Goal: Information Seeking & Learning: Find specific fact

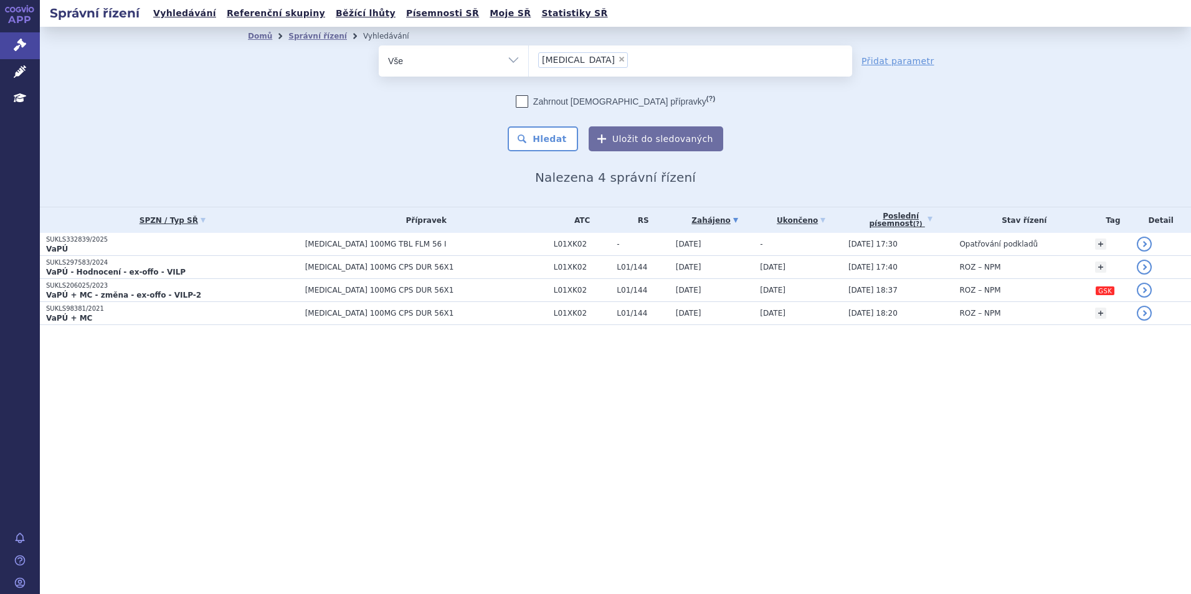
click at [618, 59] on span "×" at bounding box center [621, 58] width 7 height 7
click at [529, 59] on select "zejula" at bounding box center [528, 60] width 1 height 31
select select
click at [571, 59] on ul at bounding box center [690, 58] width 323 height 26
click at [529, 59] on select "zejula" at bounding box center [528, 60] width 1 height 31
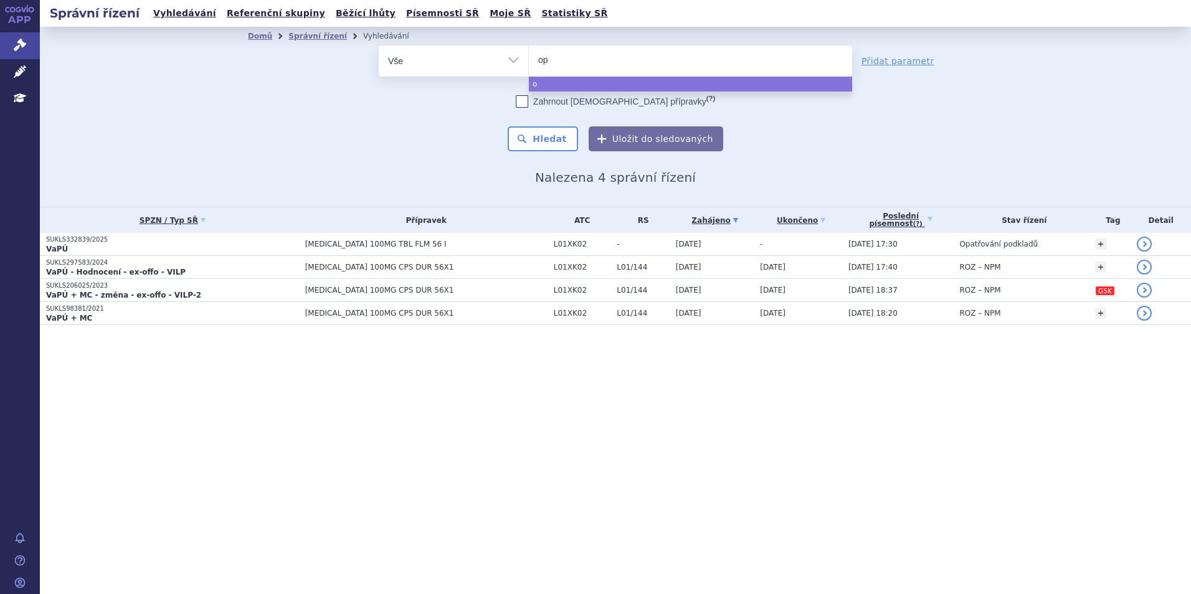
type input "opd"
type input "opdi"
type input "opdivo"
select select "opdivo"
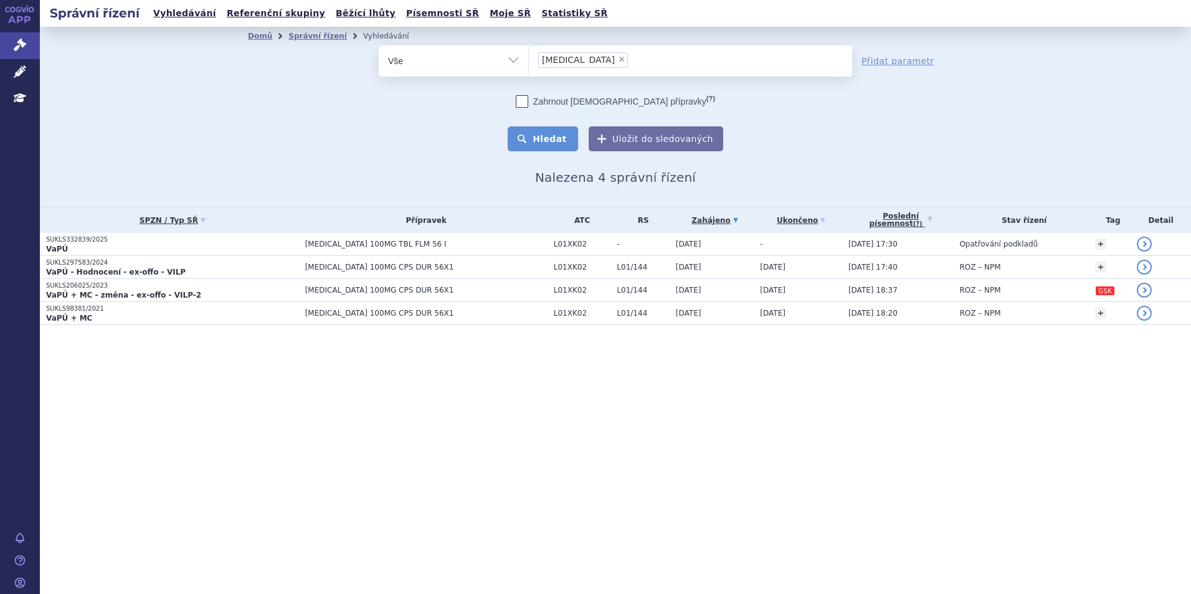
click at [565, 135] on button "Hledat" at bounding box center [543, 139] width 70 height 25
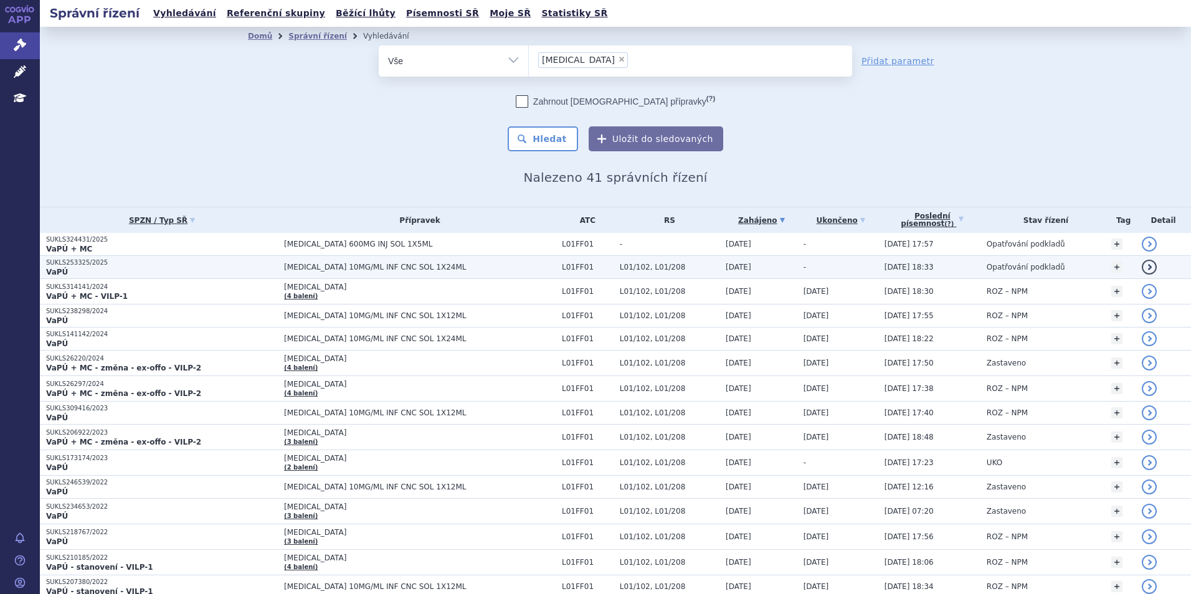
click at [246, 267] on p "VaPÚ" at bounding box center [162, 272] width 232 height 10
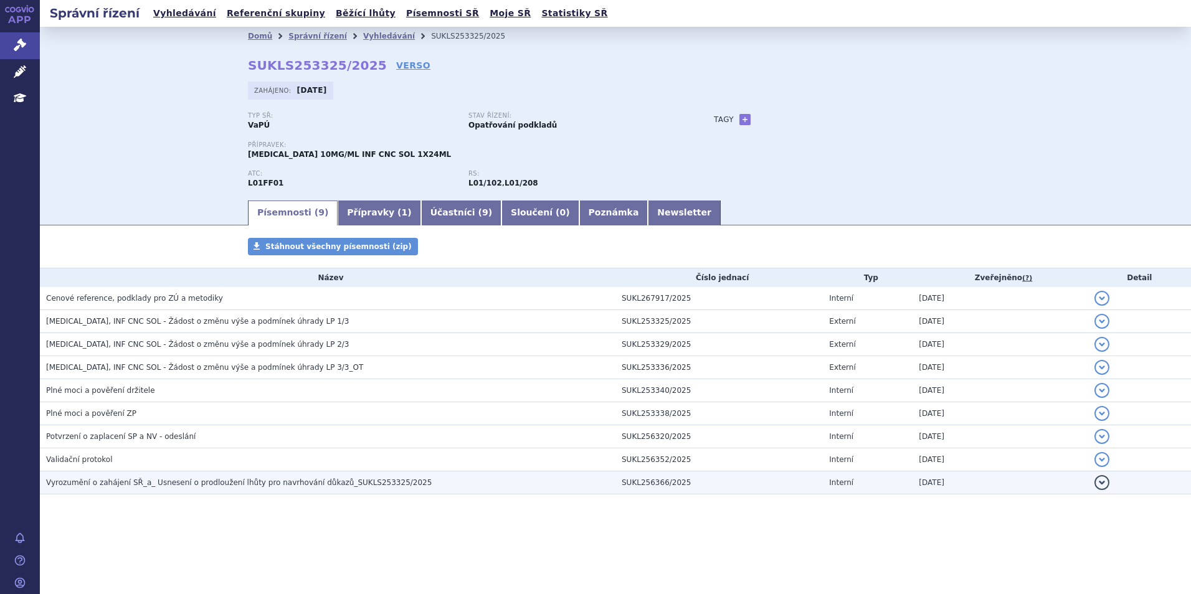
click at [186, 487] on span "Vyrozumění o zahájení SŘ_a_ Usnesení o prodloužení lhůty pro navrhování důkazů_…" at bounding box center [239, 483] width 386 height 9
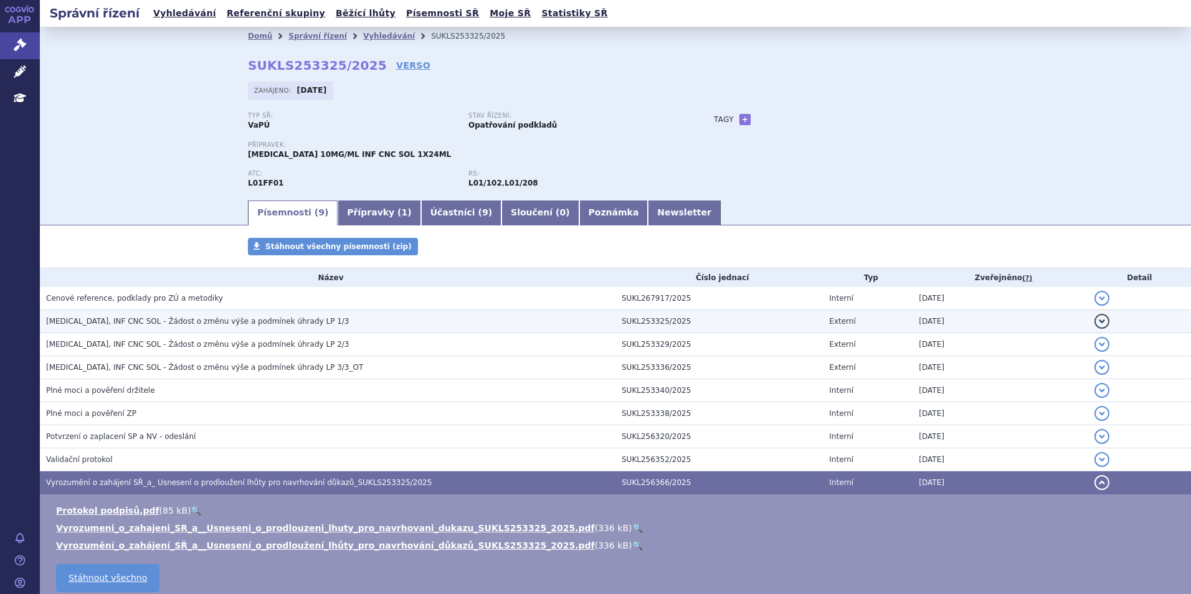
click at [226, 321] on span "OPDIVO, INF CNC SOL - Žádost o změnu výše a podmínek úhrady LP 1/3" at bounding box center [197, 321] width 303 height 9
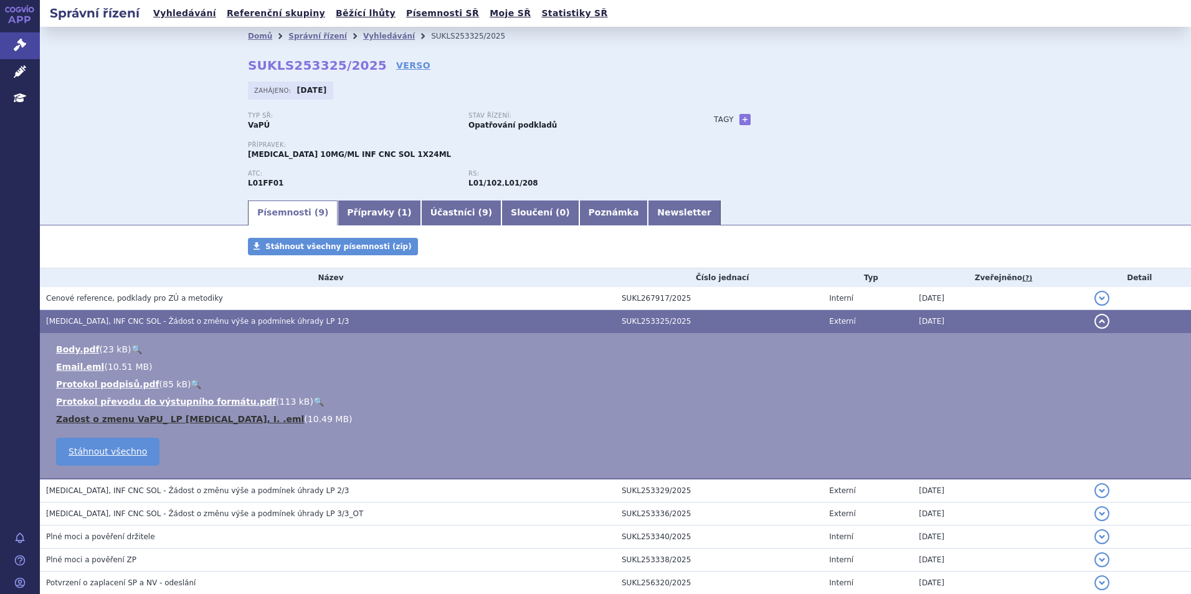
click at [188, 418] on link "Zadost o zmenu VaPU_ LP Opdivo, I. .eml" at bounding box center [180, 419] width 248 height 10
click at [191, 12] on link "Vyhledávání" at bounding box center [185, 13] width 70 height 17
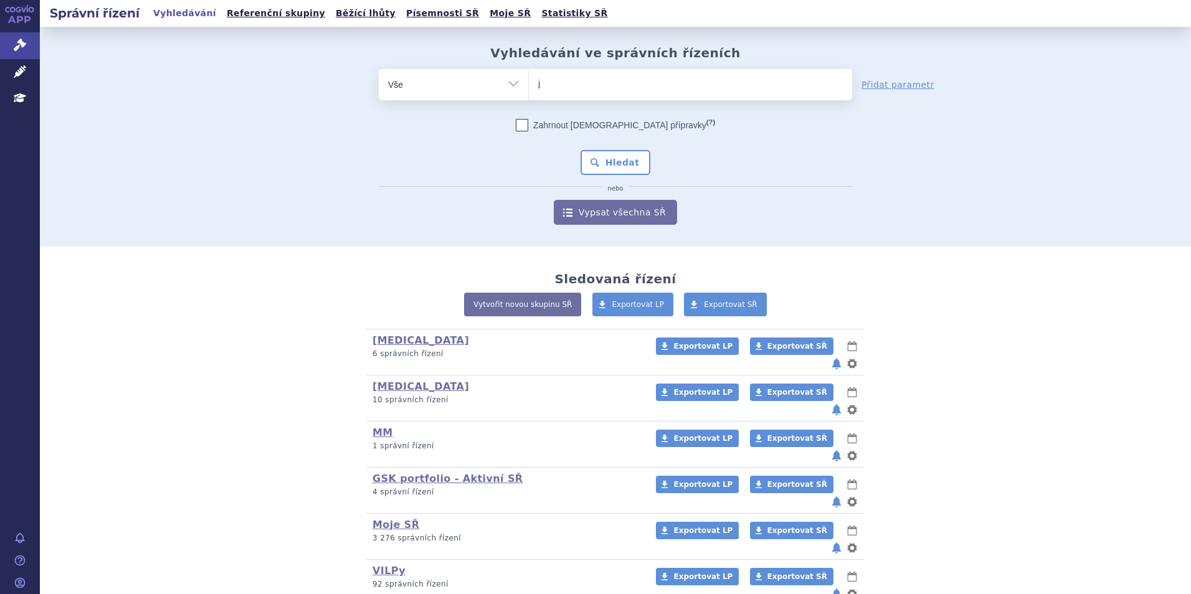
type input "je"
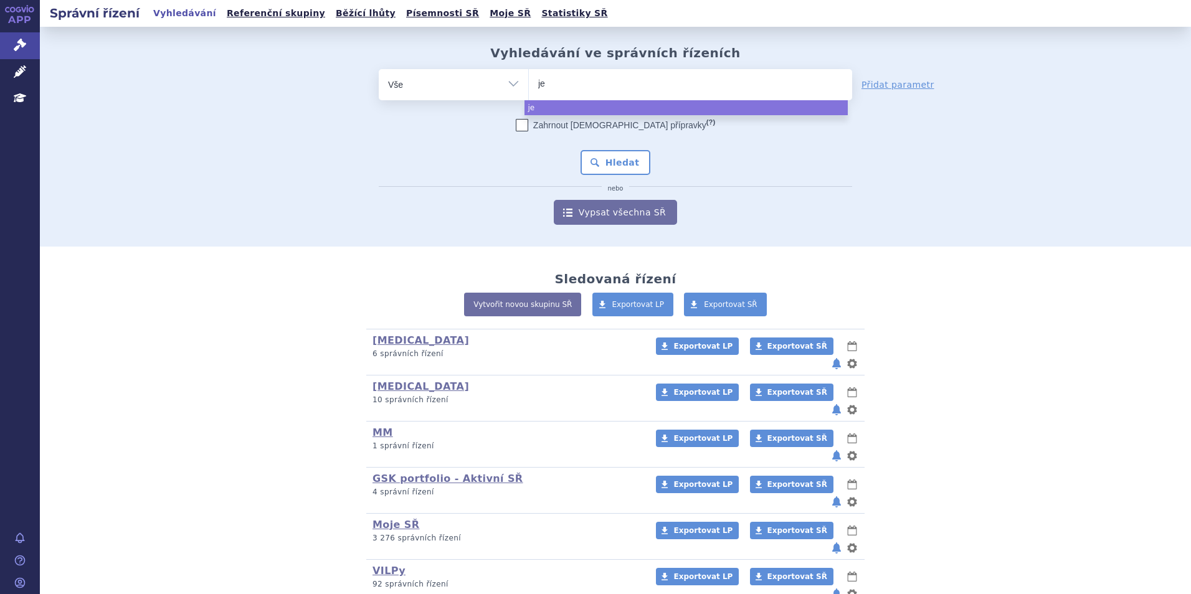
type input "jem"
type input "jempe"
type input "[MEDICAL_DATA]"
select select "[MEDICAL_DATA]"
click at [622, 162] on button "Hledat" at bounding box center [616, 162] width 70 height 25
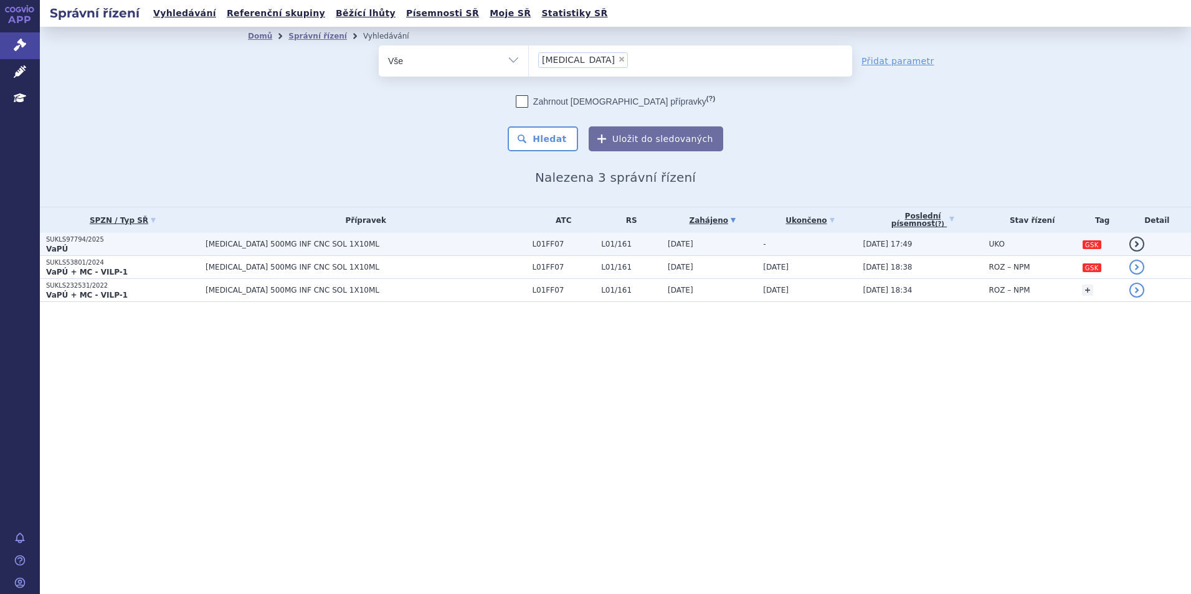
click at [243, 240] on span "[MEDICAL_DATA] 500MG INF CNC SOL 1X10ML" at bounding box center [362, 244] width 312 height 9
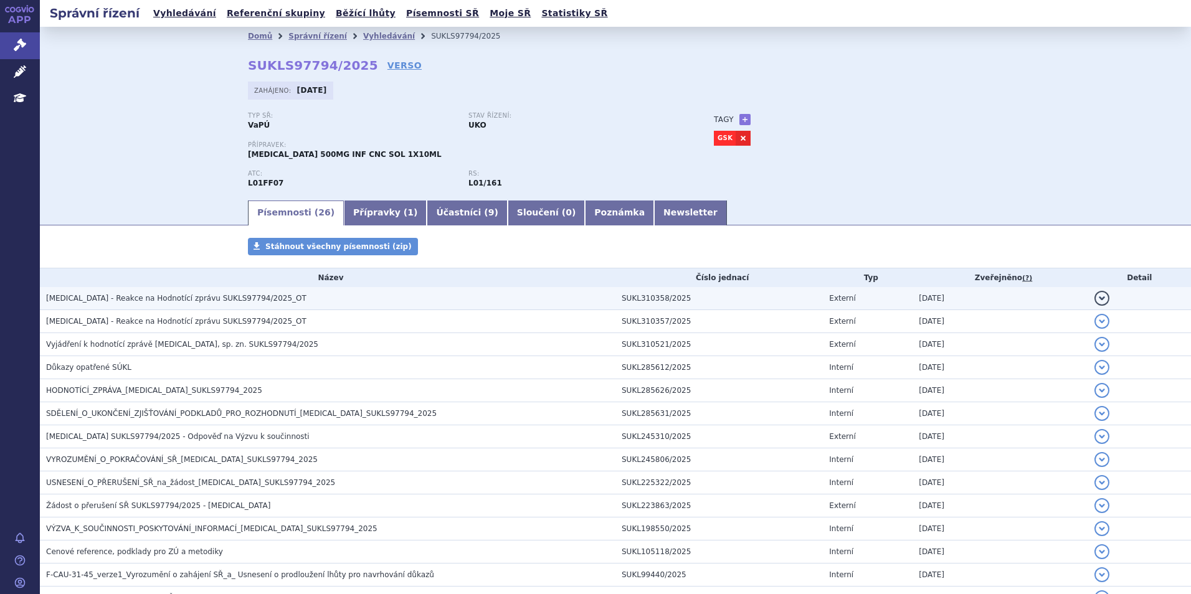
click at [135, 298] on span "[MEDICAL_DATA] - Reakce na Hodnotící zprávu SUKLS97794/2025_OT" at bounding box center [176, 298] width 260 height 9
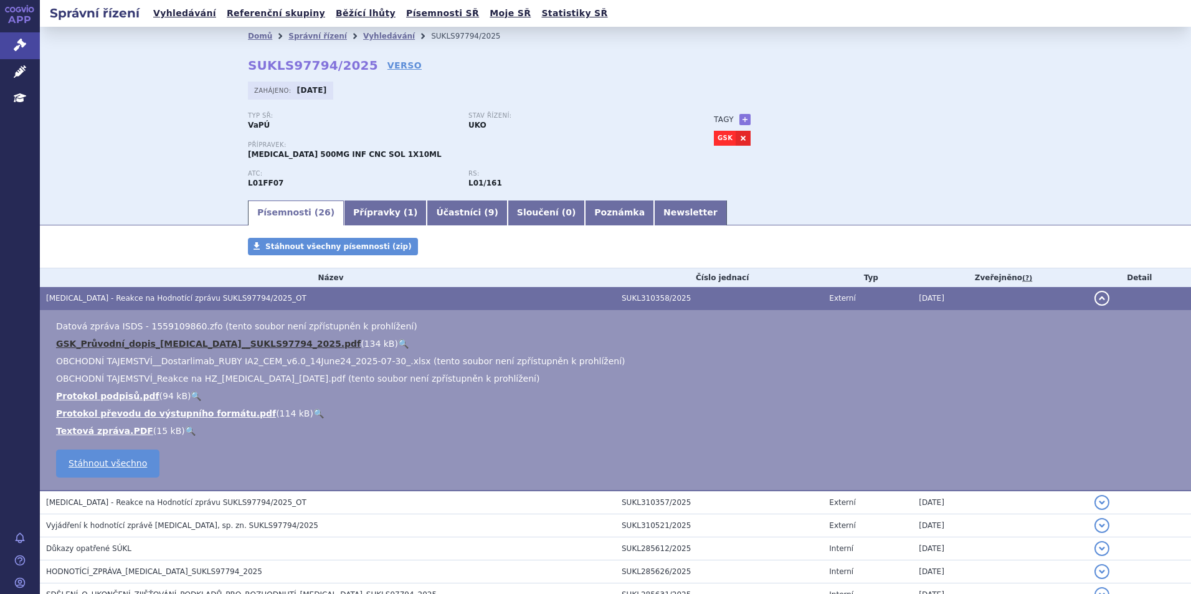
click at [157, 343] on link "GSK_Průvodní_dopis_[MEDICAL_DATA]__SUKLS97794_2025.pdf" at bounding box center [208, 344] width 305 height 10
